Goal: Transaction & Acquisition: Purchase product/service

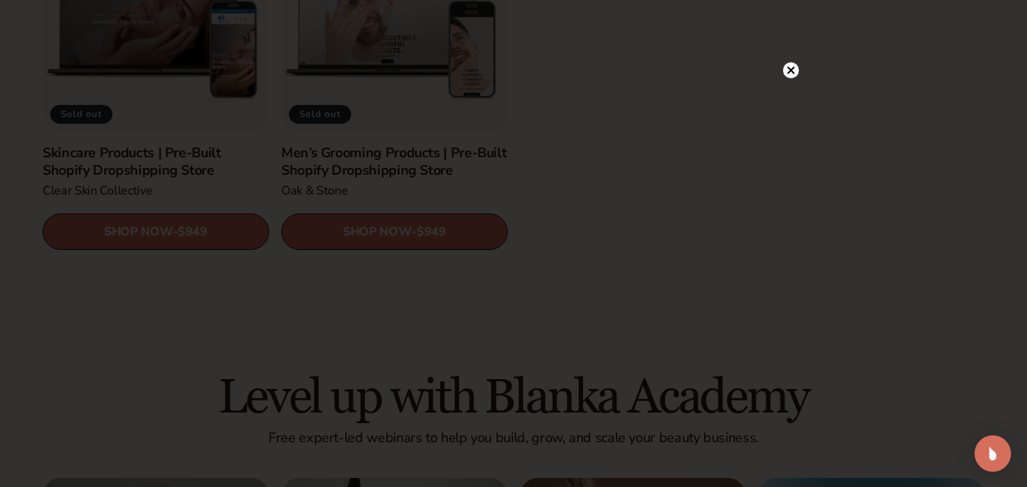
scroll to position [2123, 0]
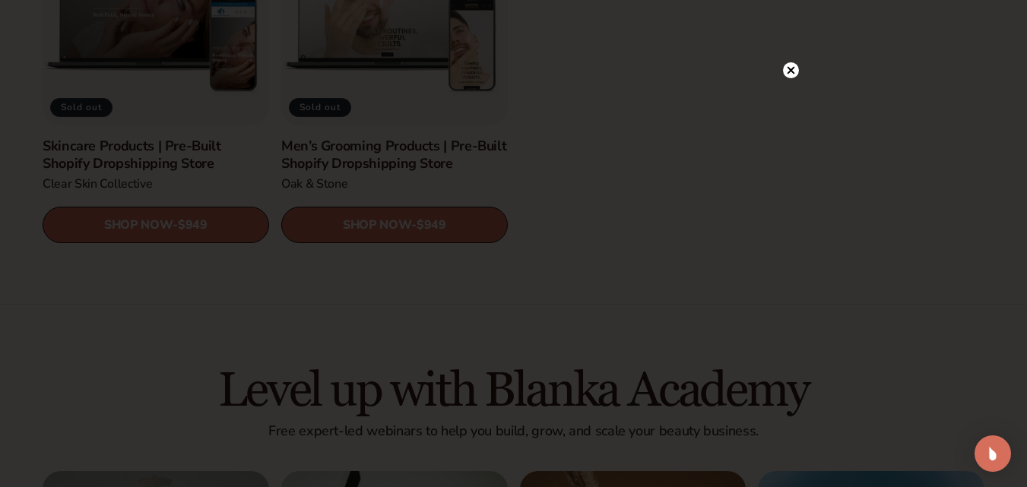
drag, startPoint x: 1033, startPoint y: 40, endPoint x: 1036, endPoint y: 288, distance: 248.7
click at [795, 71] on circle at bounding box center [791, 70] width 16 height 16
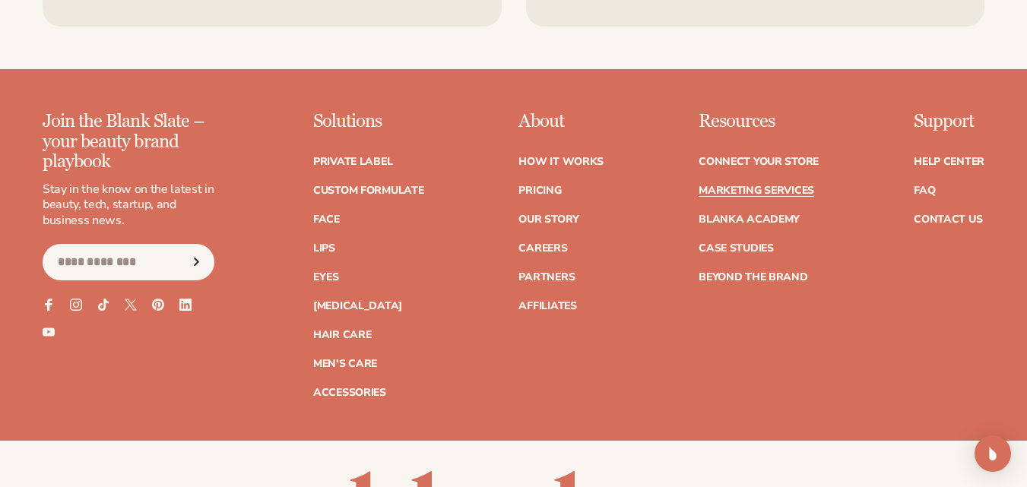
scroll to position [3332, 0]
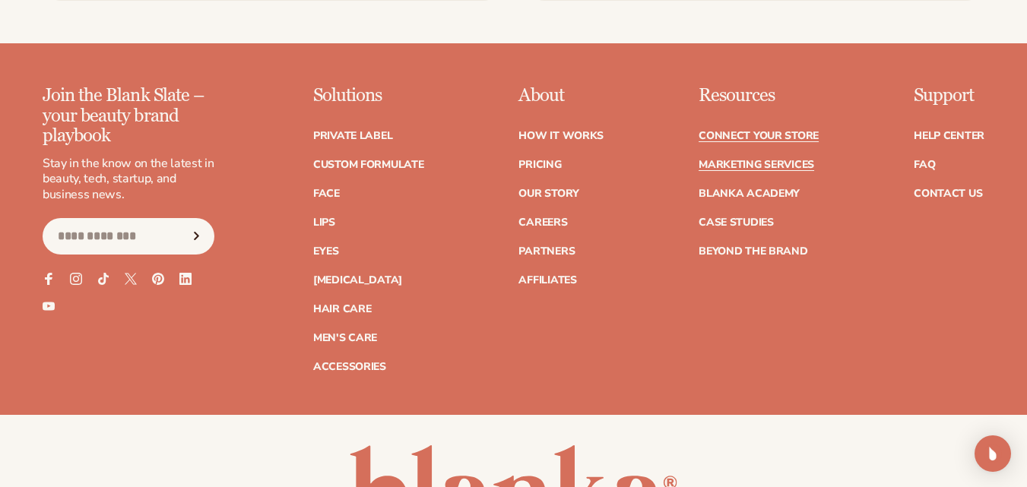
click at [722, 131] on link "Connect your store" at bounding box center [759, 136] width 120 height 11
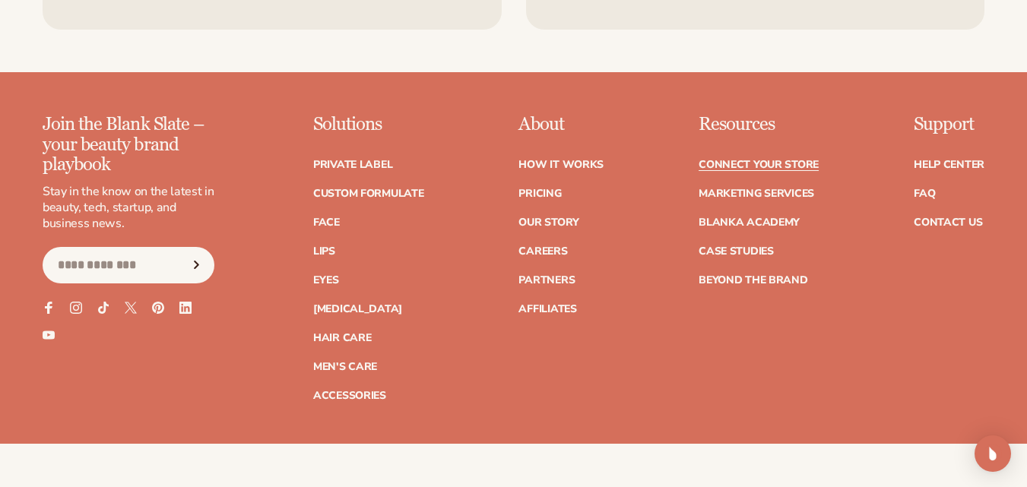
scroll to position [1964, 0]
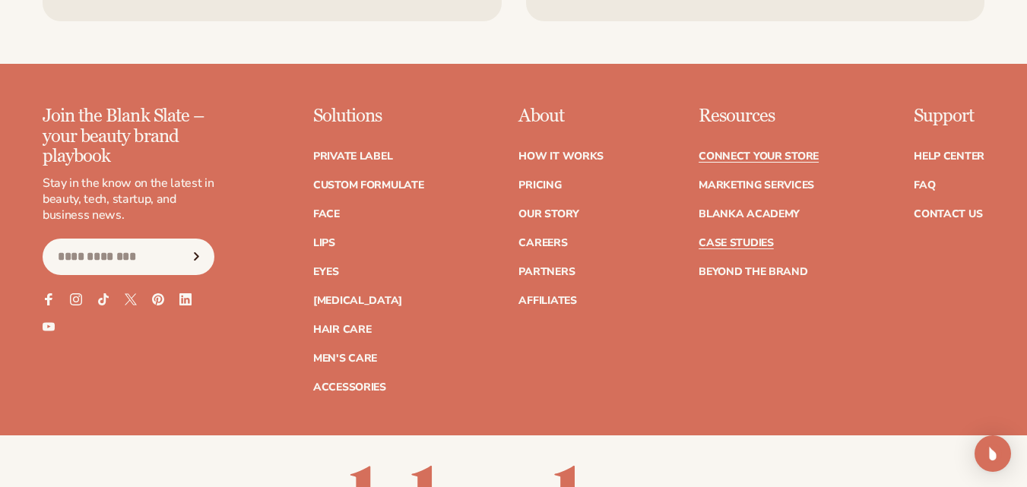
click at [738, 239] on link "Case Studies" at bounding box center [736, 243] width 75 height 11
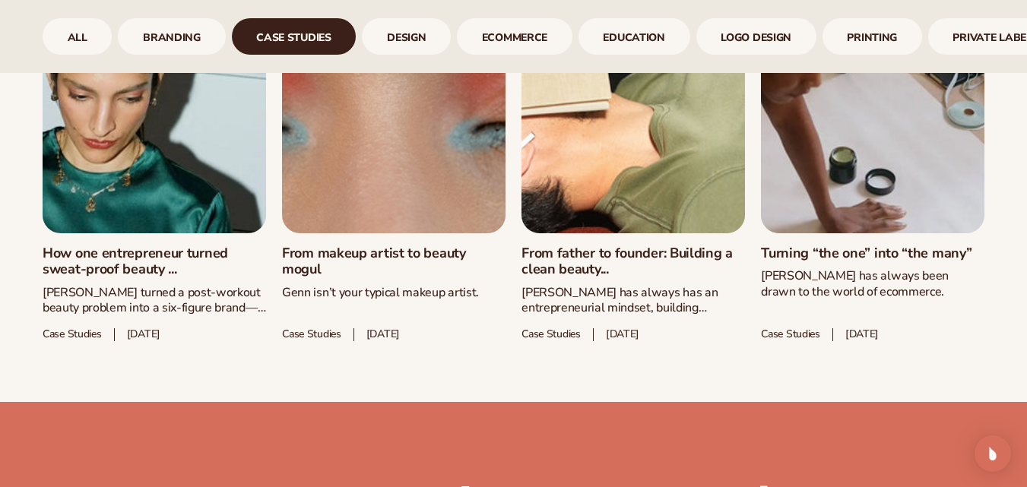
scroll to position [856, 0]
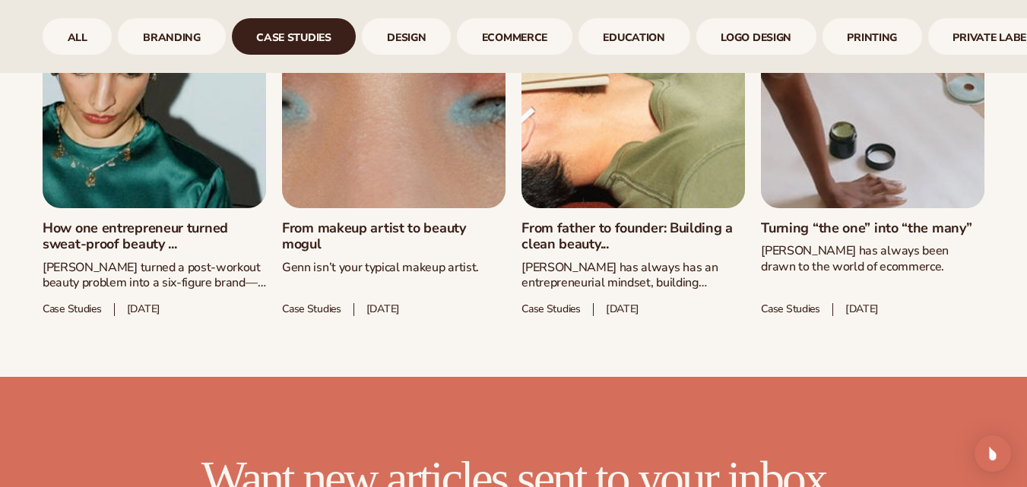
drag, startPoint x: 1036, startPoint y: 125, endPoint x: 1038, endPoint y: 160, distance: 35.8
click at [649, 230] on link "From father to founder: Building a clean beauty..." at bounding box center [634, 237] width 224 height 33
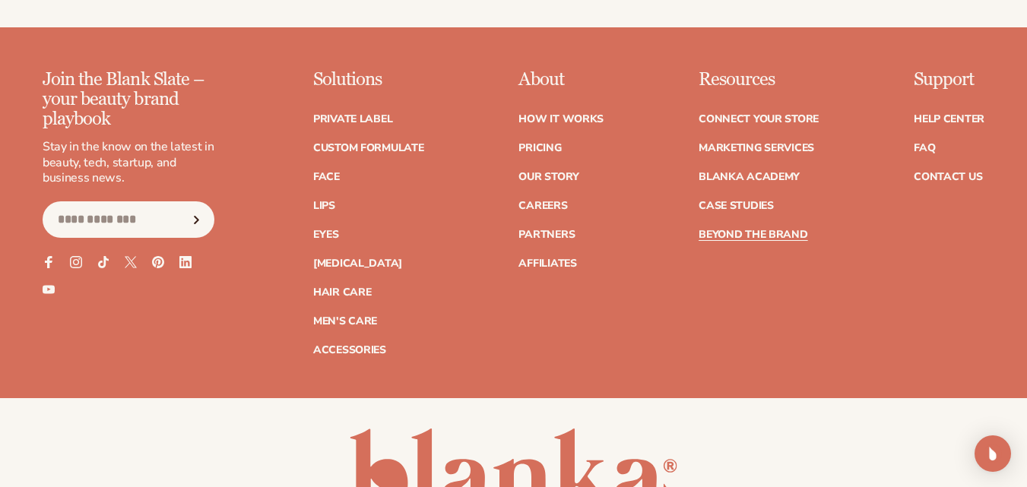
scroll to position [3760, 0]
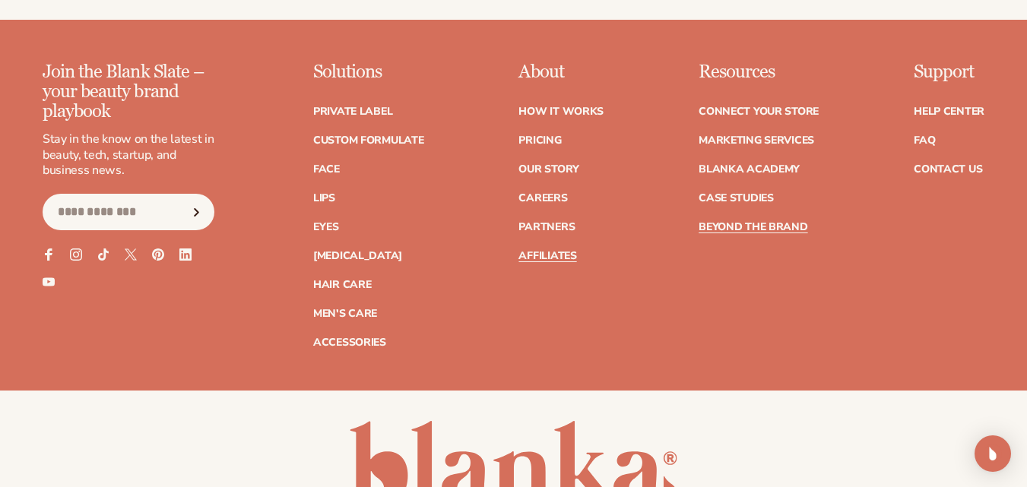
click at [572, 259] on link "Affiliates" at bounding box center [548, 256] width 58 height 11
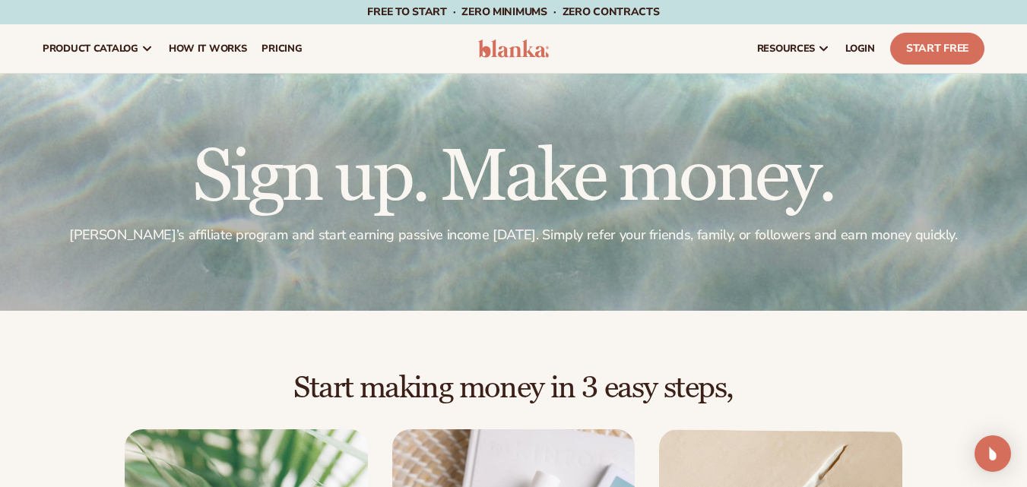
drag, startPoint x: 1033, startPoint y: 52, endPoint x: 1034, endPoint y: -10, distance: 62.4
click at [1027, 0] on html "Skip to content Free to start · ZERO minimums · ZERO contracts · Free to start …" at bounding box center [513, 243] width 1027 height 487
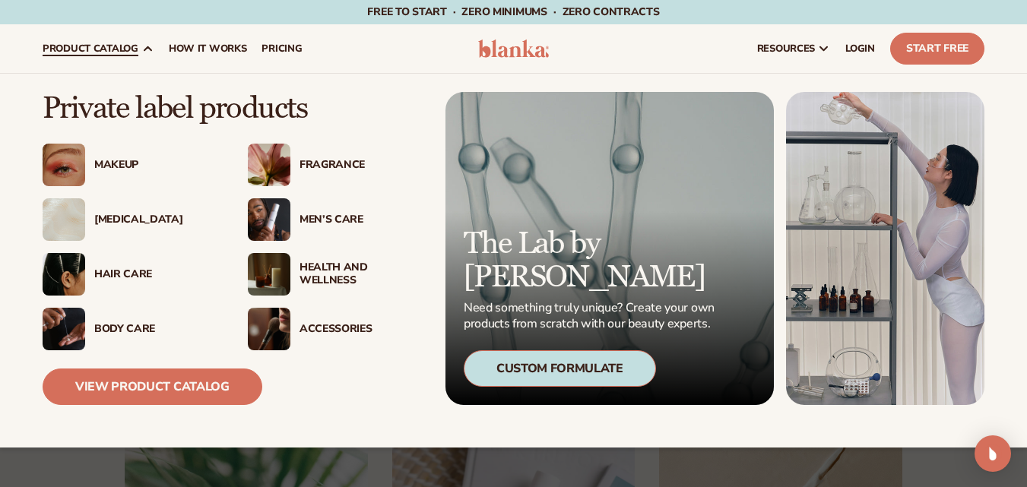
click at [343, 162] on div "Fragrance" at bounding box center [361, 165] width 123 height 13
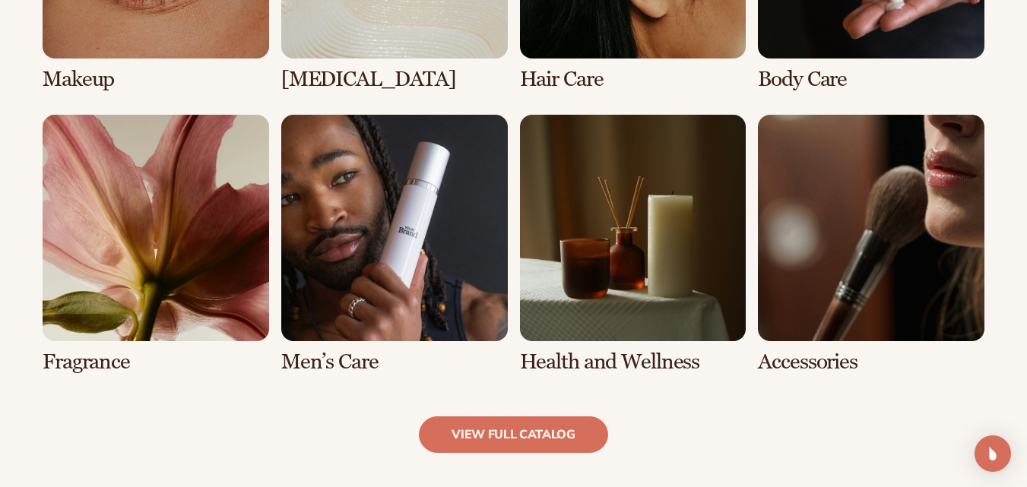
scroll to position [1328, 0]
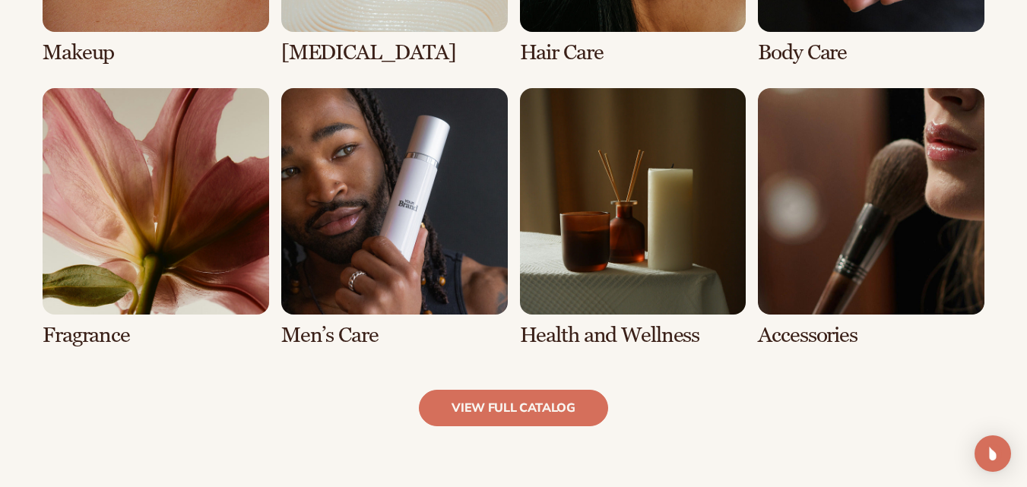
click at [109, 242] on link "5 / 8" at bounding box center [156, 217] width 227 height 259
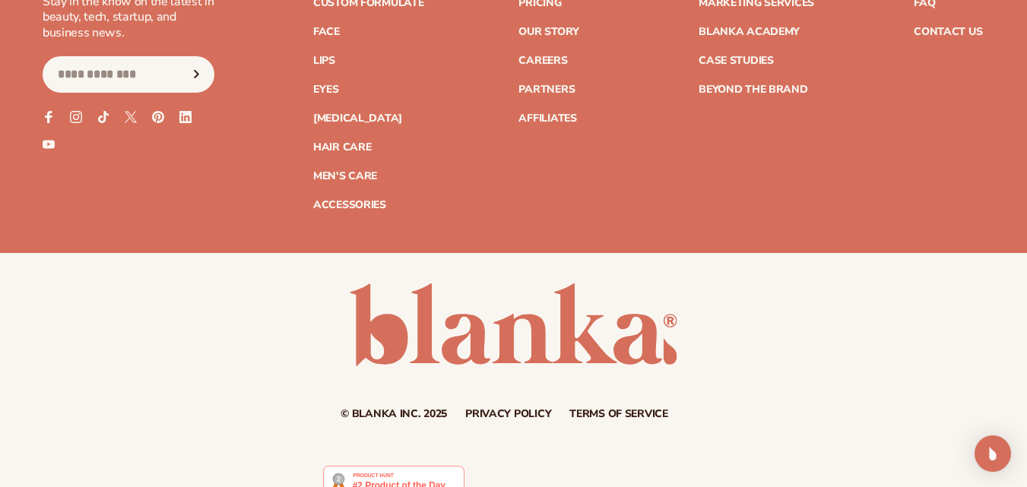
scroll to position [2824, 0]
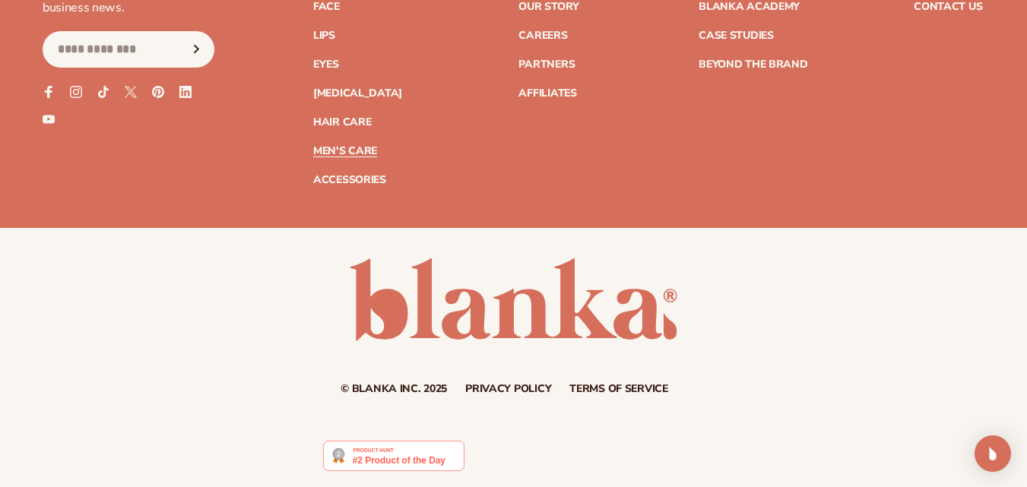
click at [355, 146] on link "Men's Care" at bounding box center [345, 151] width 64 height 11
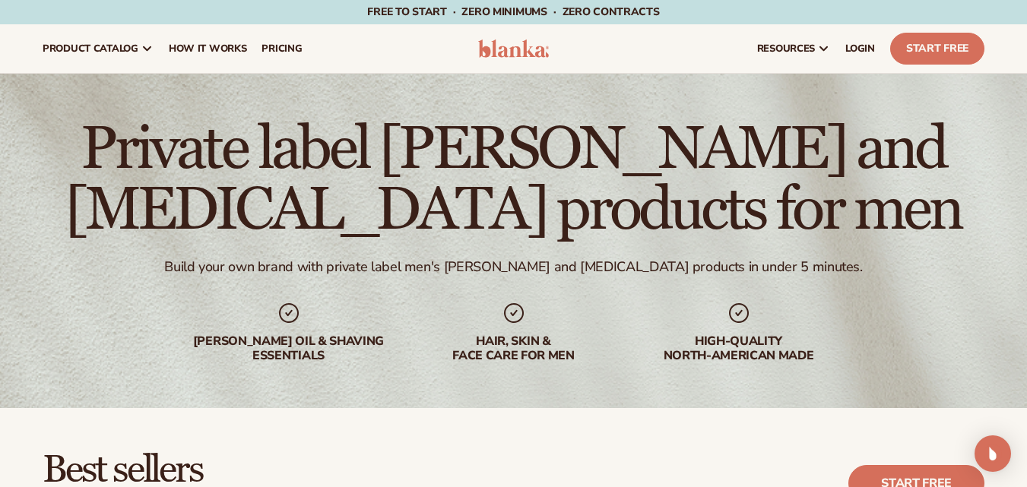
drag, startPoint x: 1033, startPoint y: 50, endPoint x: 1036, endPoint y: 25, distance: 25.3
click at [1027, 25] on html "Skip to content Free to start · ZERO minimums · ZERO contracts · Free to start …" at bounding box center [513, 243] width 1027 height 487
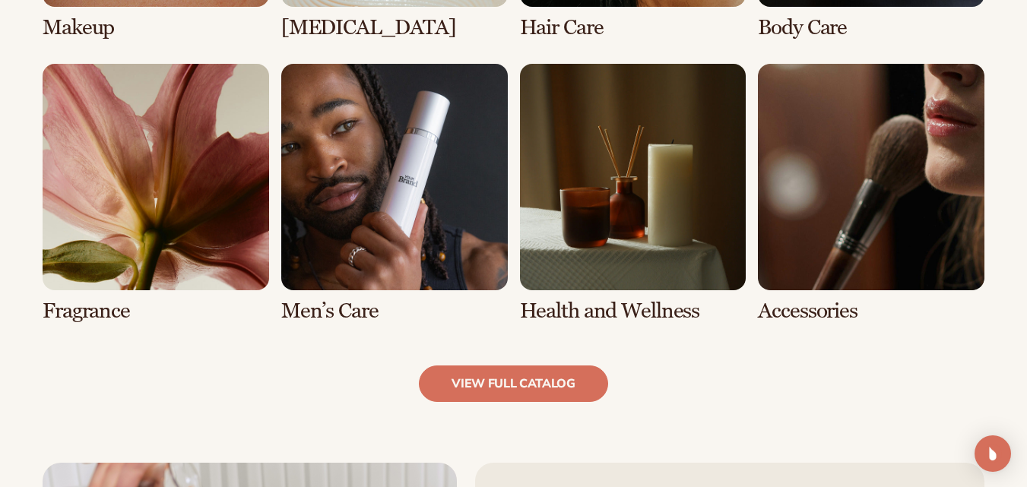
scroll to position [1387, 0]
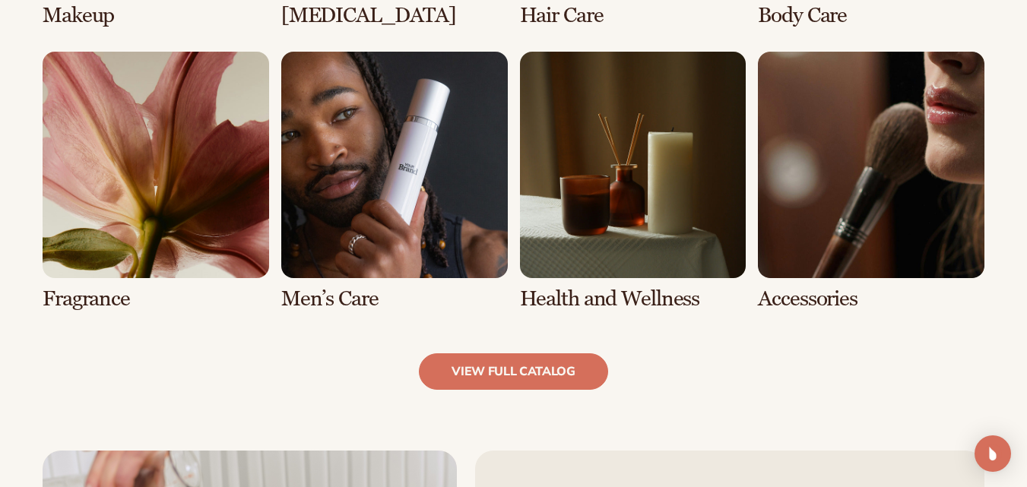
click at [408, 231] on link "6 / 8" at bounding box center [394, 181] width 227 height 259
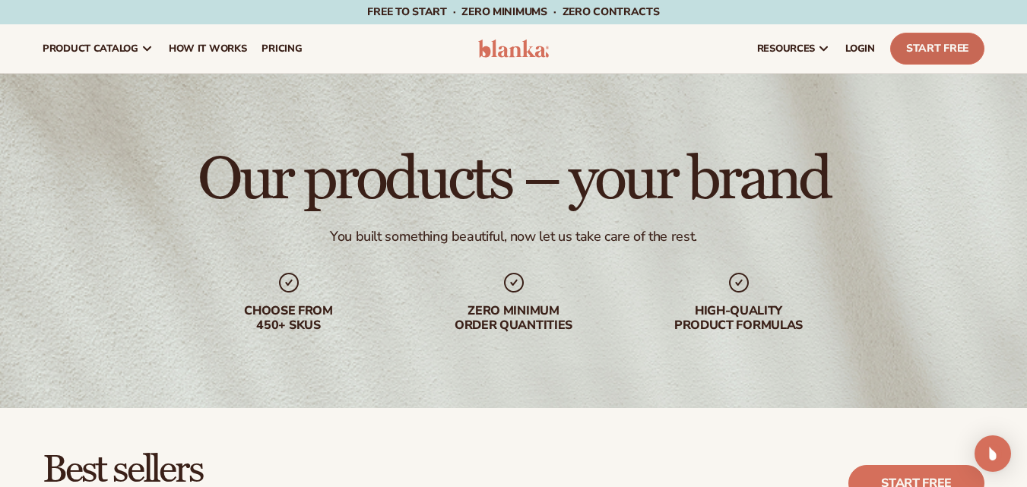
click at [924, 52] on link "Start Free" at bounding box center [937, 49] width 94 height 32
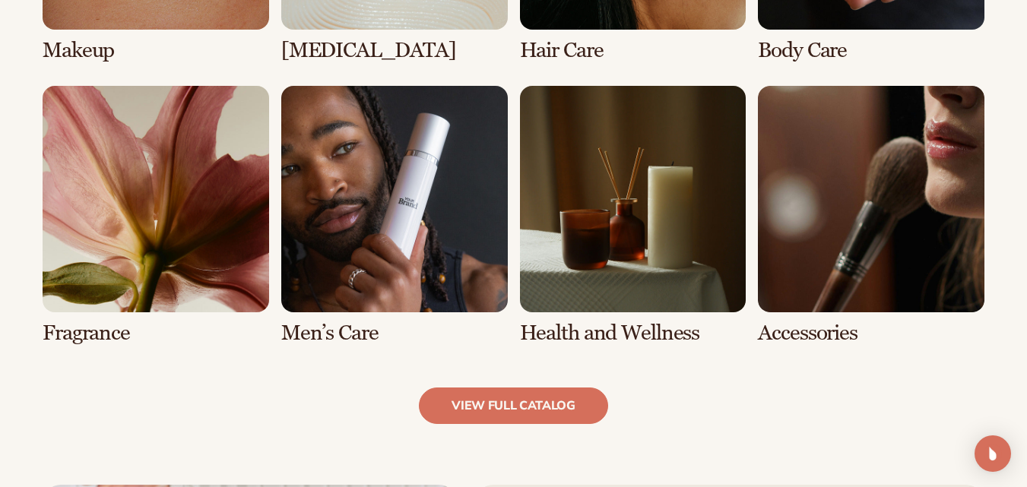
scroll to position [1341, 0]
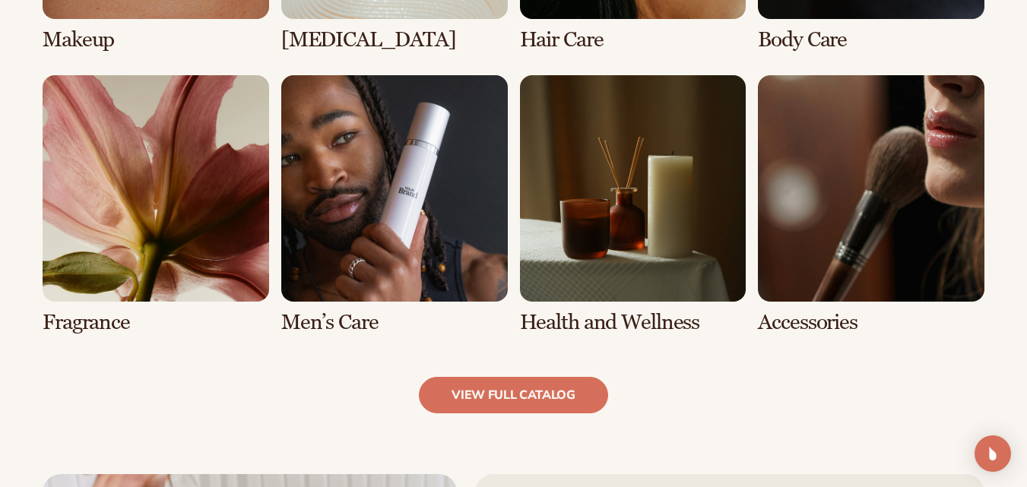
drag, startPoint x: 1035, startPoint y: 60, endPoint x: 1036, endPoint y: 246, distance: 186.3
click at [640, 252] on link "7 / 8" at bounding box center [633, 204] width 227 height 259
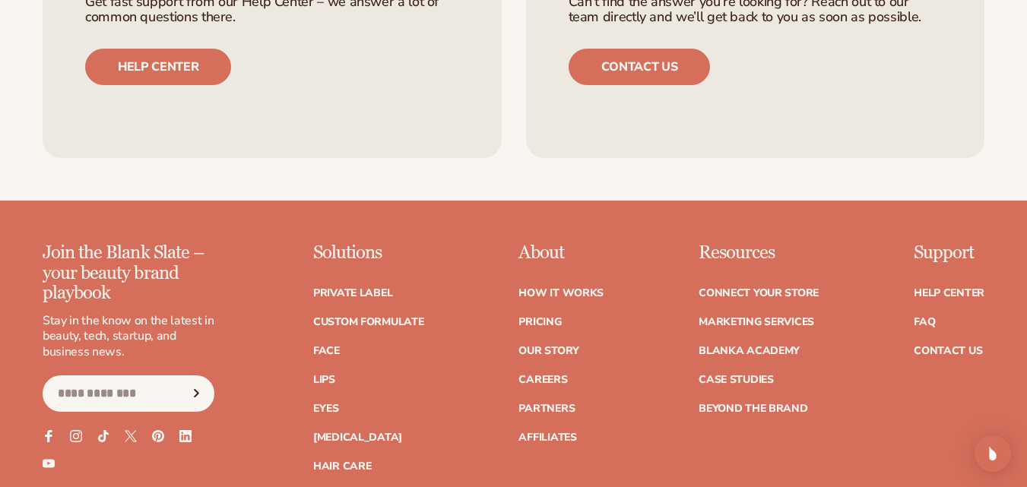
scroll to position [2501, 0]
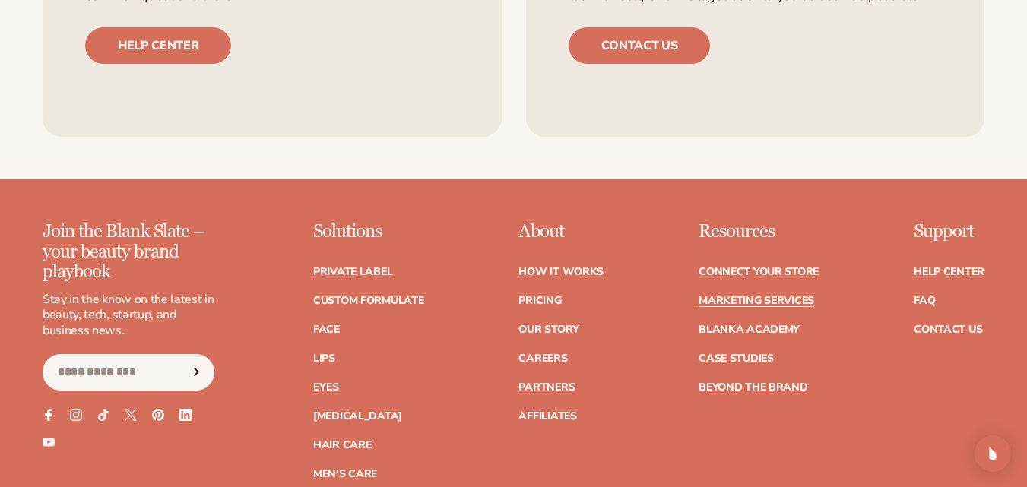
click at [741, 300] on link "Marketing services" at bounding box center [757, 301] width 116 height 11
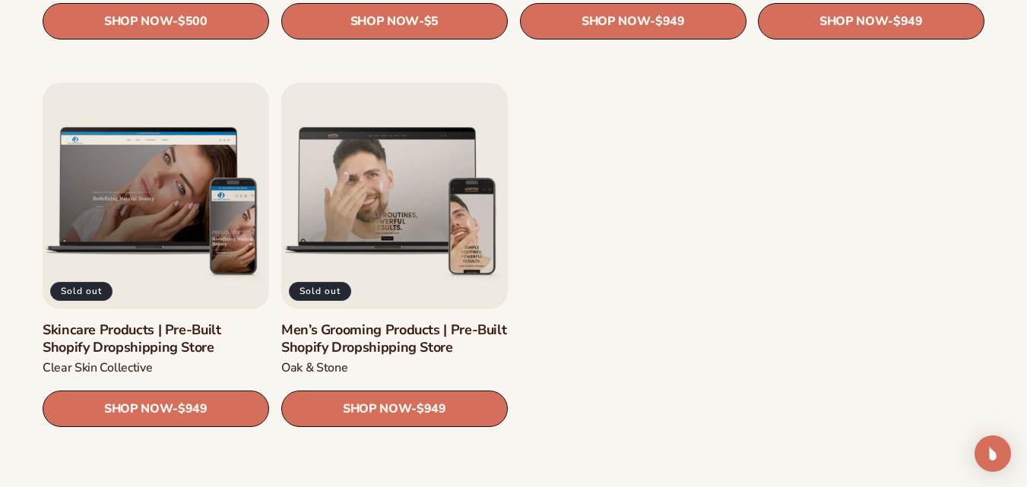
scroll to position [1959, 0]
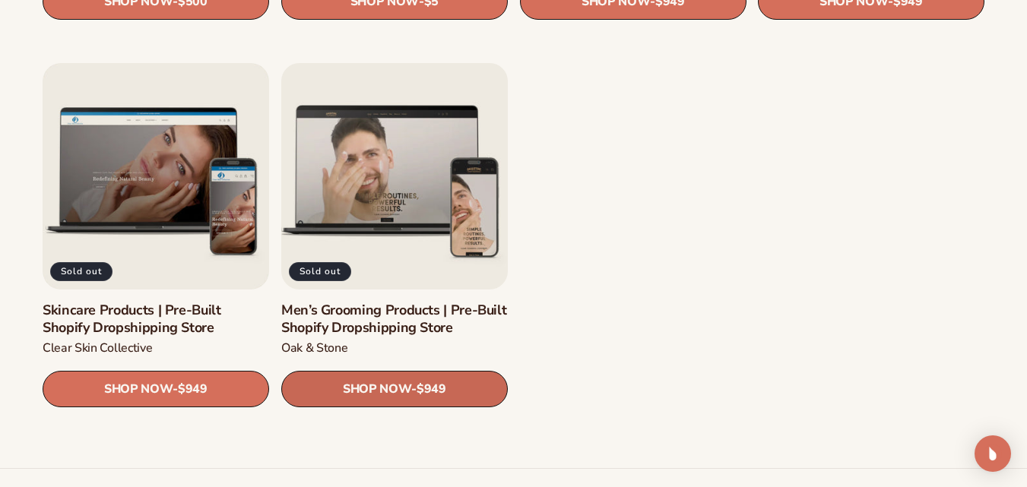
click at [394, 396] on span "SHOP NOW" at bounding box center [377, 389] width 68 height 14
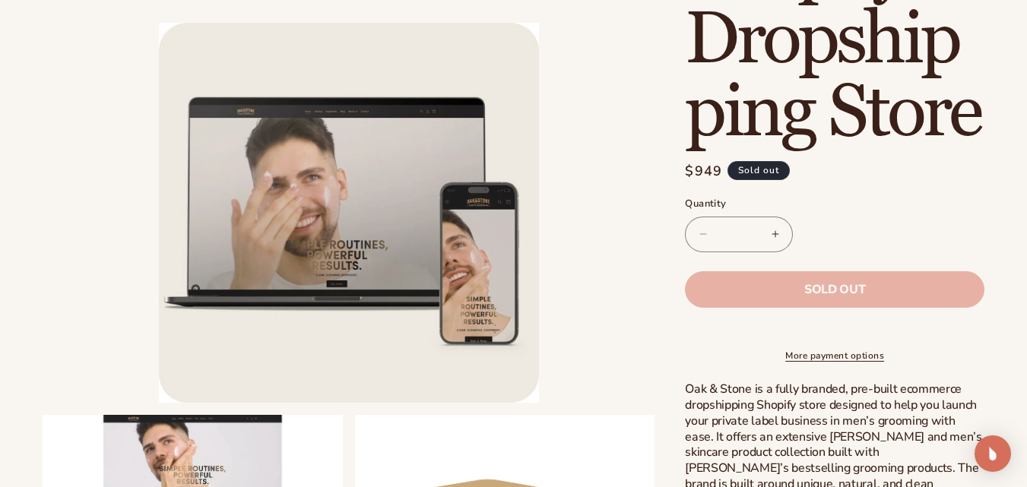
scroll to position [504, 0]
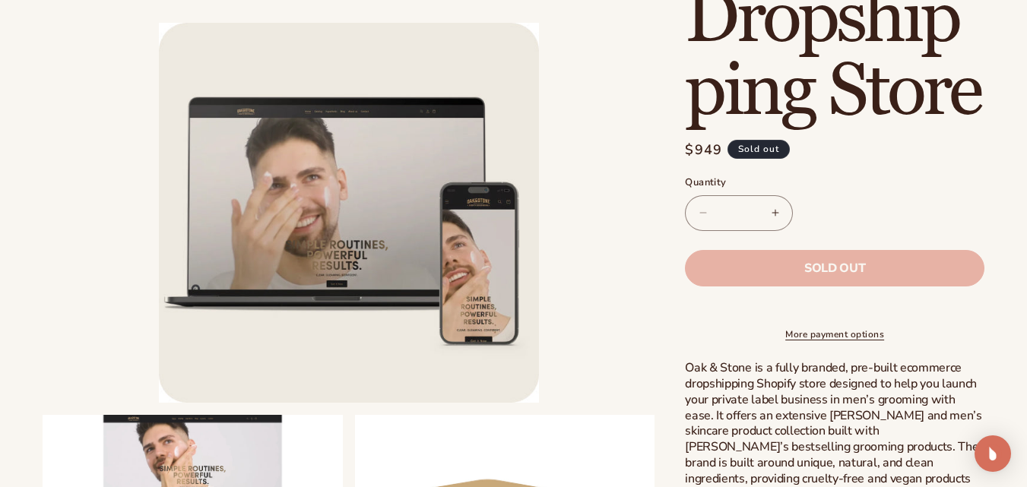
click at [776, 211] on button "Increase quantity for Men’s Grooming Products | Pre-Built Shopify Dropshipping …" at bounding box center [775, 213] width 34 height 36
click at [707, 215] on button "Decrease quantity for Men’s Grooming Products | Pre-Built Shopify Dropshipping …" at bounding box center [703, 213] width 34 height 36
type input "*"
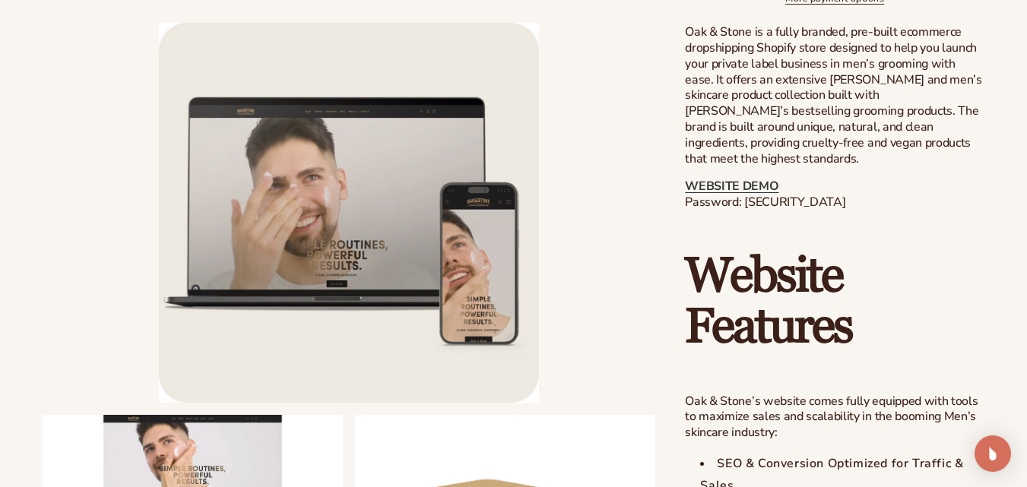
scroll to position [851, 0]
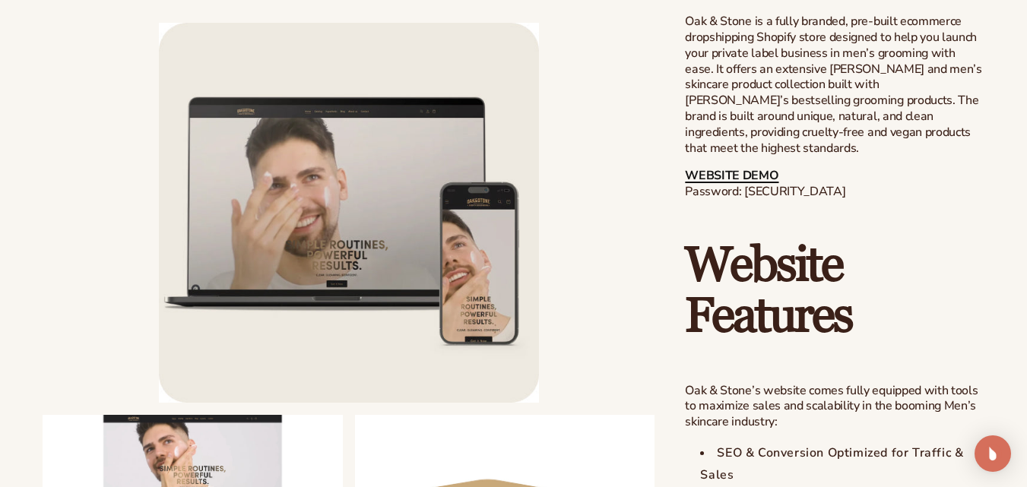
click at [726, 170] on link "WEBSITE DEMO" at bounding box center [732, 175] width 94 height 17
drag, startPoint x: 745, startPoint y: 189, endPoint x: 814, endPoint y: 192, distance: 68.5
click at [814, 192] on p "WEBSITE DEMO Password: blanka-mens" at bounding box center [835, 184] width 300 height 32
copy p "blanka-mens"
